Goal: Transaction & Acquisition: Purchase product/service

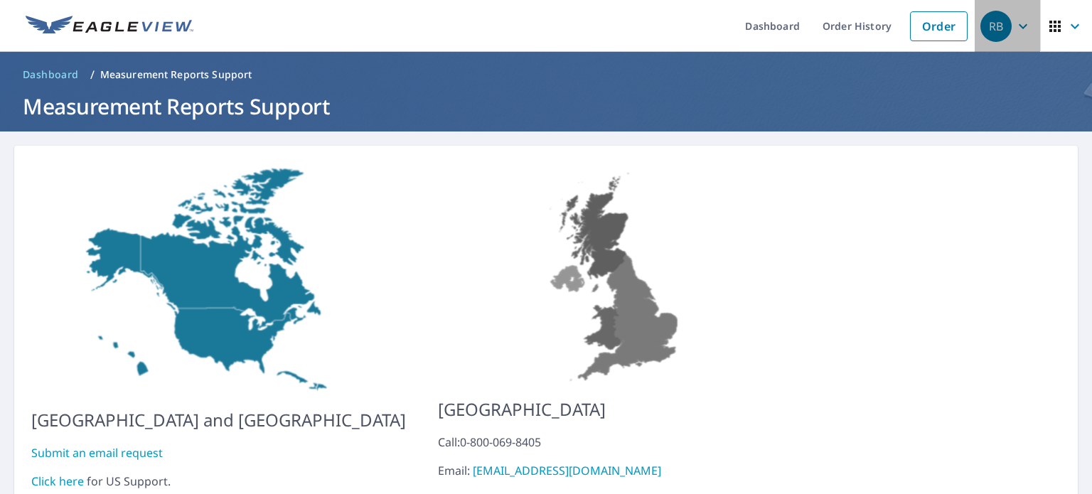
click at [984, 33] on div "RB" at bounding box center [996, 26] width 31 height 31
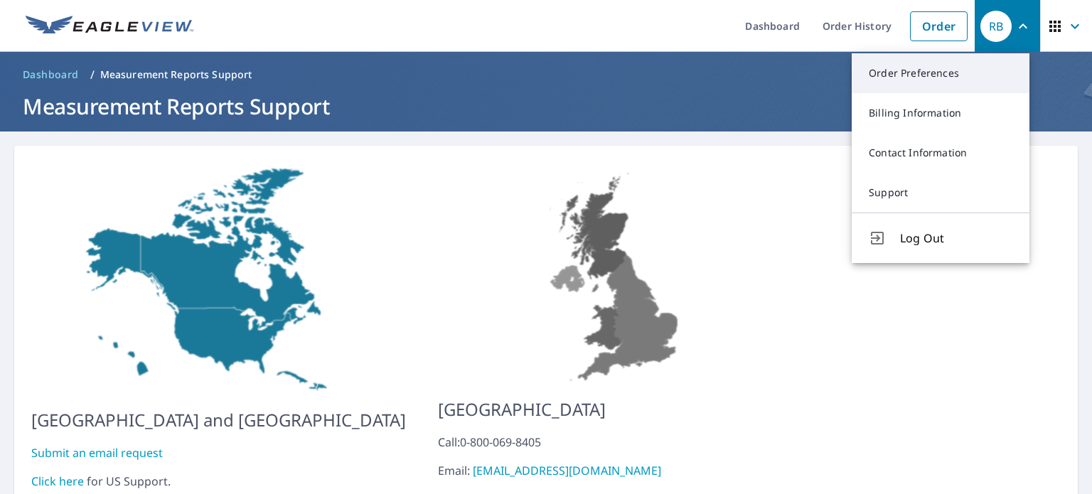
click at [946, 78] on link "Order Preferences" at bounding box center [941, 73] width 178 height 40
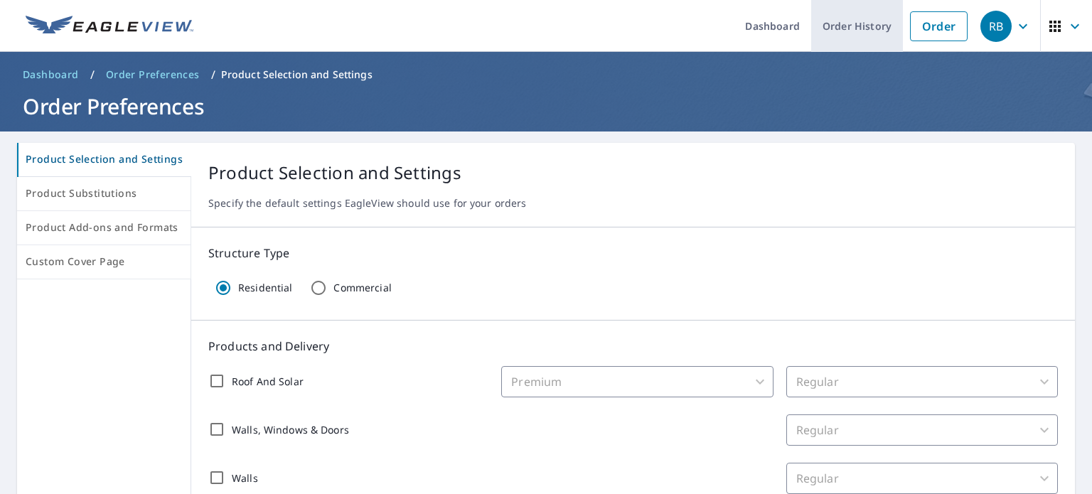
click at [851, 26] on link "Order History" at bounding box center [858, 26] width 92 height 52
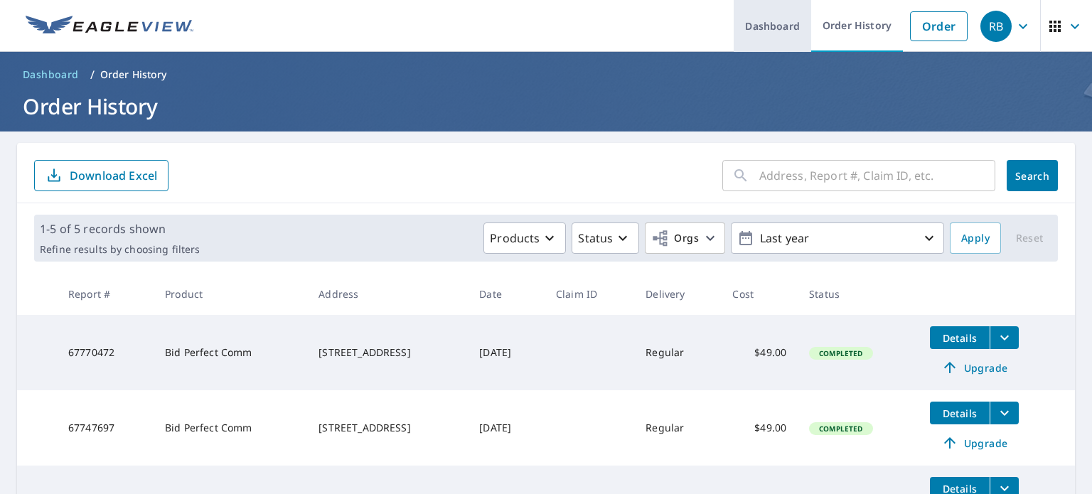
click at [757, 28] on link "Dashboard" at bounding box center [773, 26] width 78 height 52
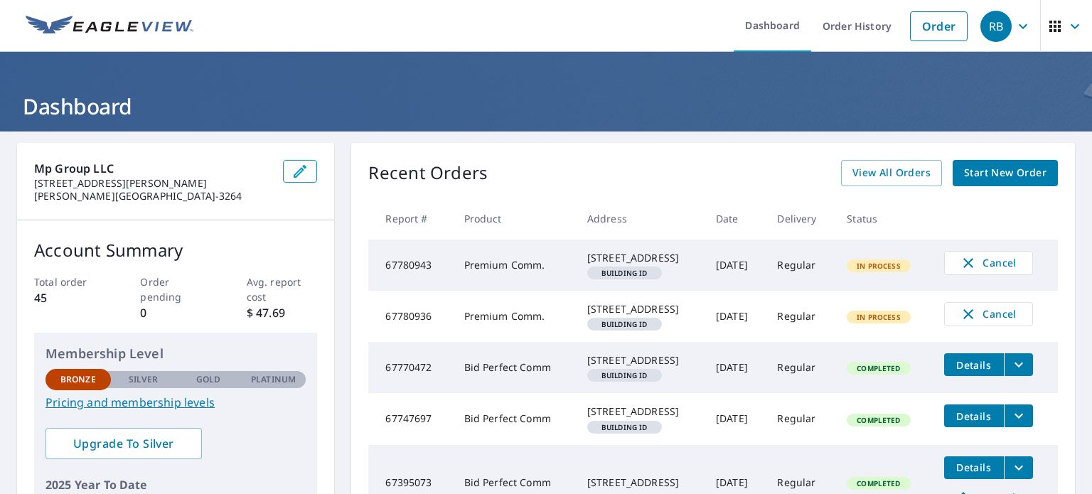
click at [1009, 174] on span "Start New Order" at bounding box center [1005, 173] width 83 height 18
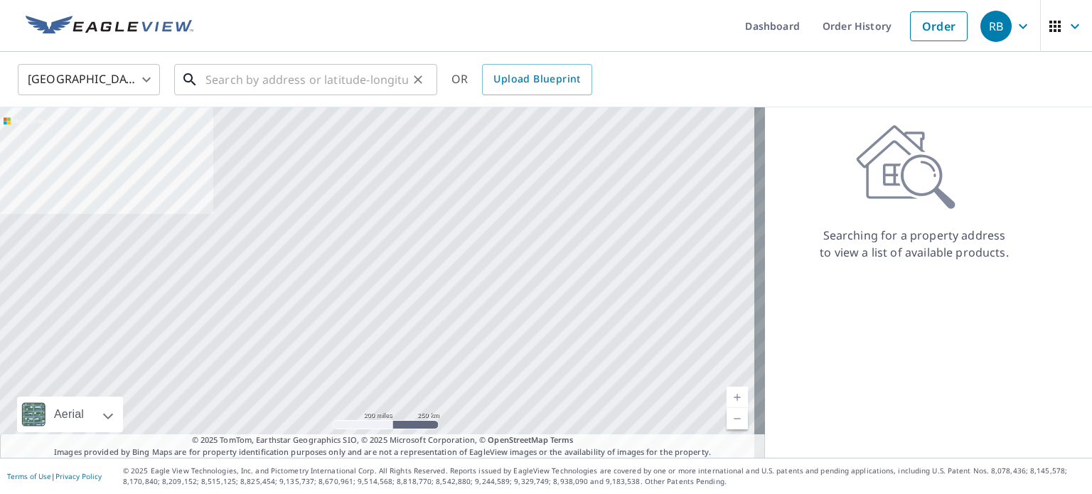
click at [313, 80] on input "text" at bounding box center [307, 80] width 203 height 40
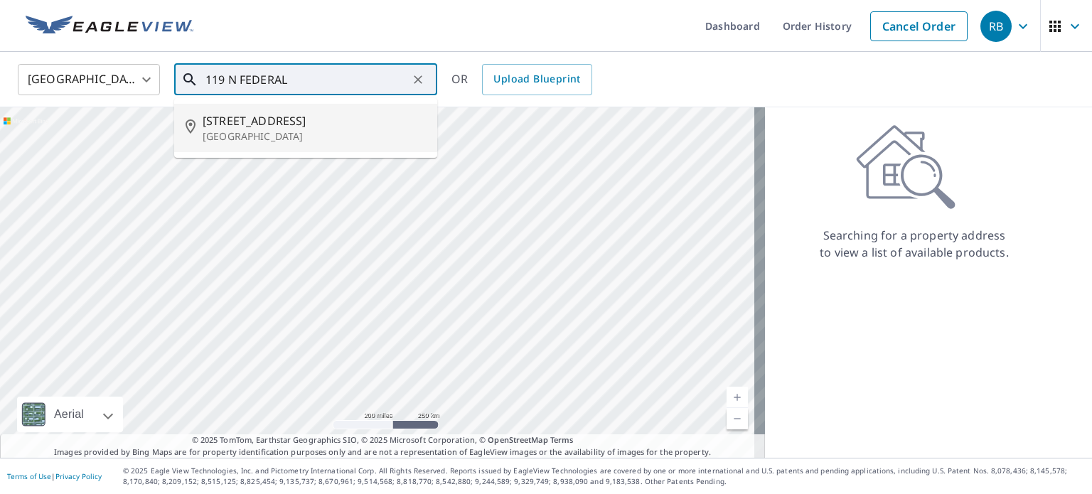
click at [289, 124] on span "119 N Federal Hwy" at bounding box center [314, 120] width 223 height 17
type input "119 N Federal Hwy Deerfield Beach, FL 33441"
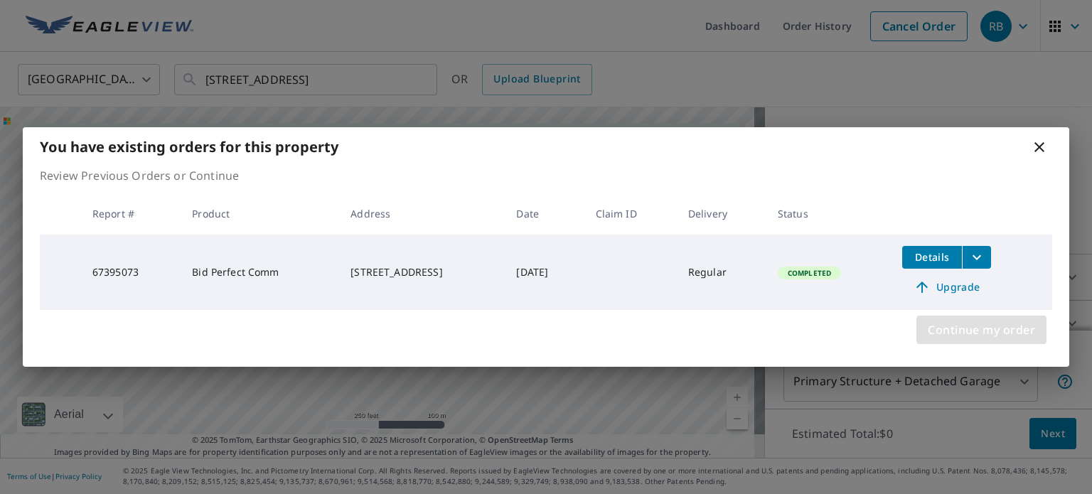
click at [976, 331] on span "Continue my order" at bounding box center [981, 330] width 107 height 20
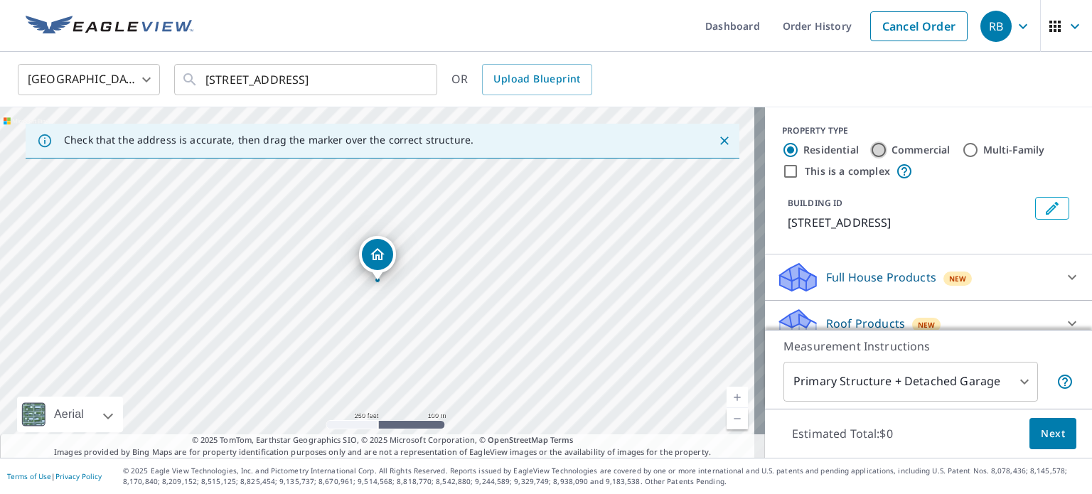
click at [871, 153] on input "Commercial" at bounding box center [879, 150] width 17 height 17
radio input "true"
type input "4"
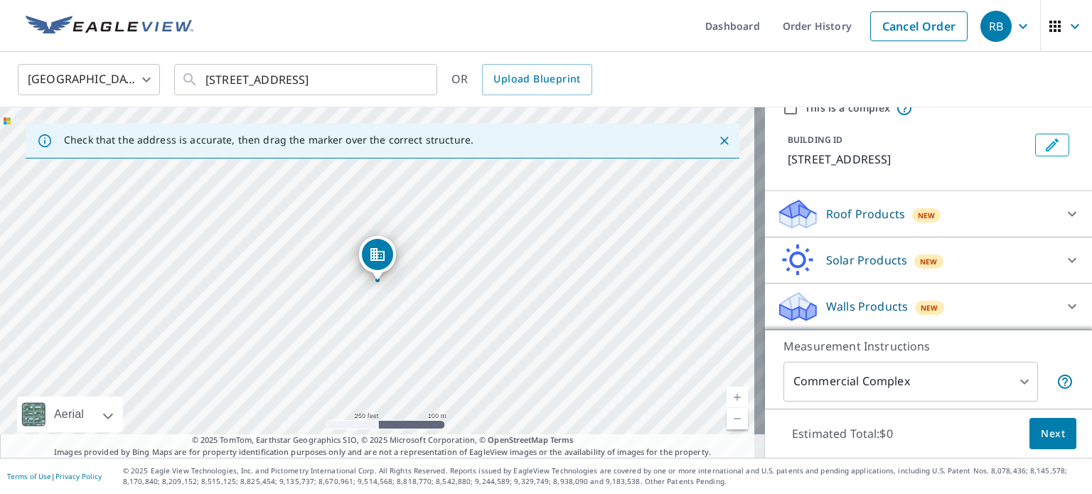
scroll to position [80, 0]
click at [1064, 211] on icon at bounding box center [1072, 214] width 17 height 17
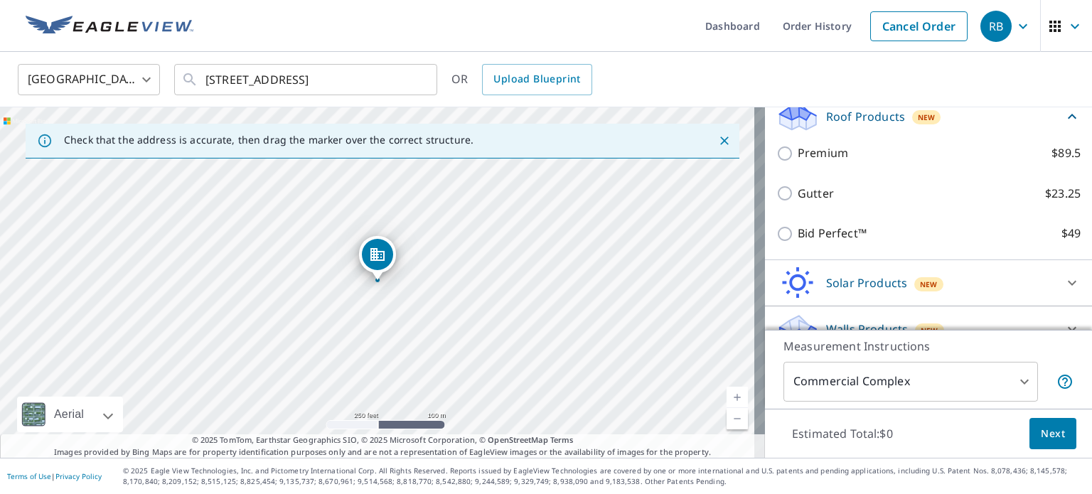
scroll to position [128, 0]
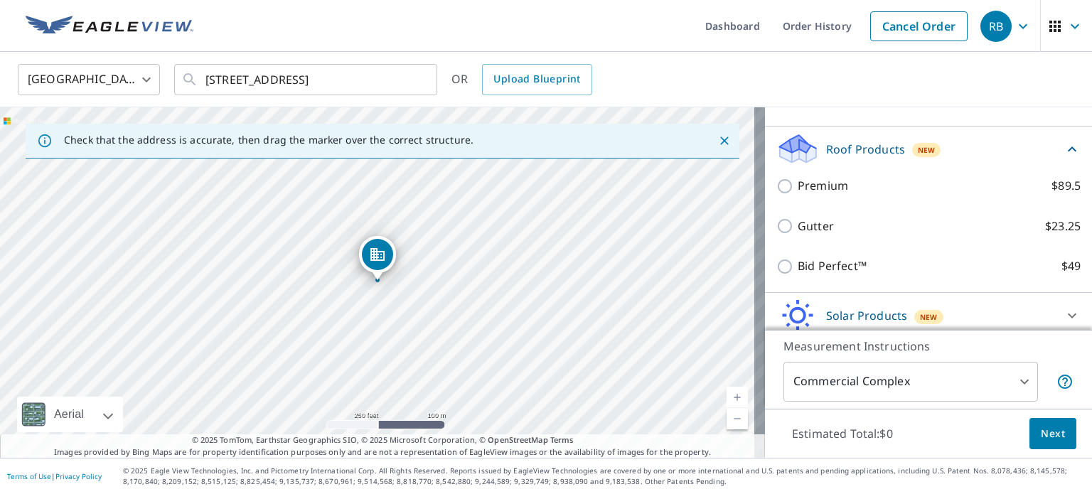
click at [962, 83] on div "United States US ​ 119 N Federal Hwy Deerfield Beach, FL 33441 ​ OR Upload Blue…" at bounding box center [541, 79] width 1068 height 33
